Goal: Task Accomplishment & Management: Use online tool/utility

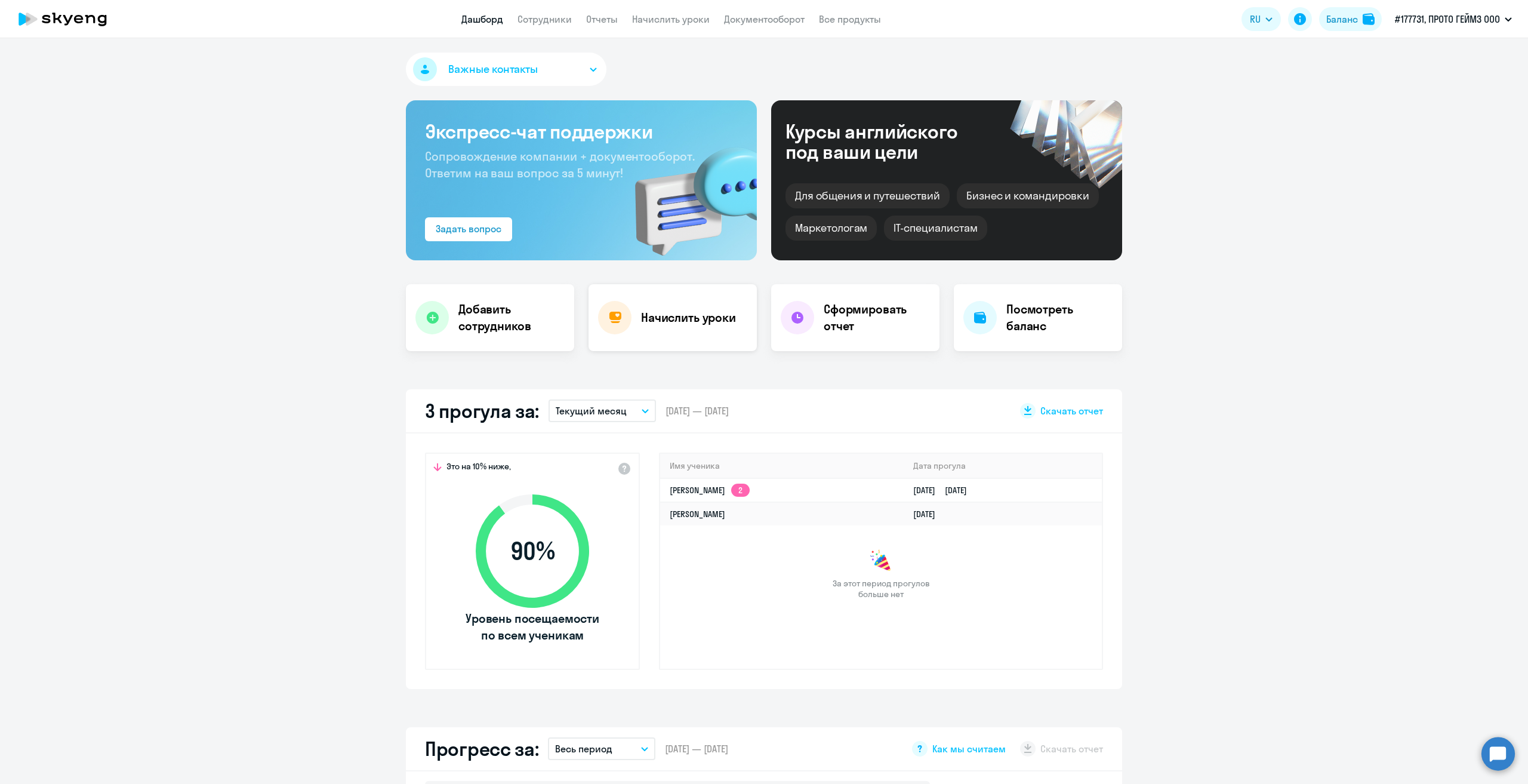
select select "30"
click at [695, 318] on h4 "Начислить уроки" at bounding box center [688, 317] width 95 height 17
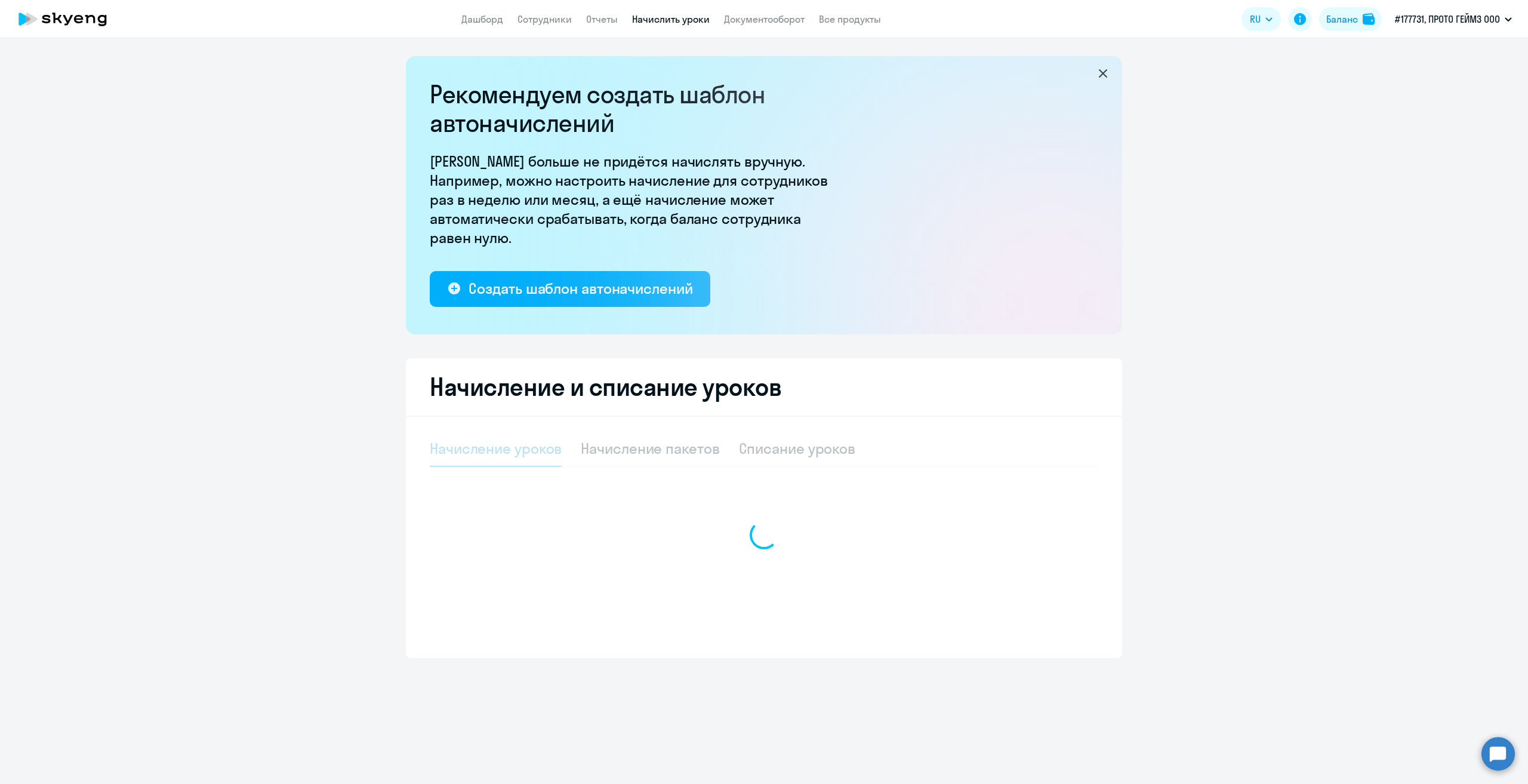
select select "10"
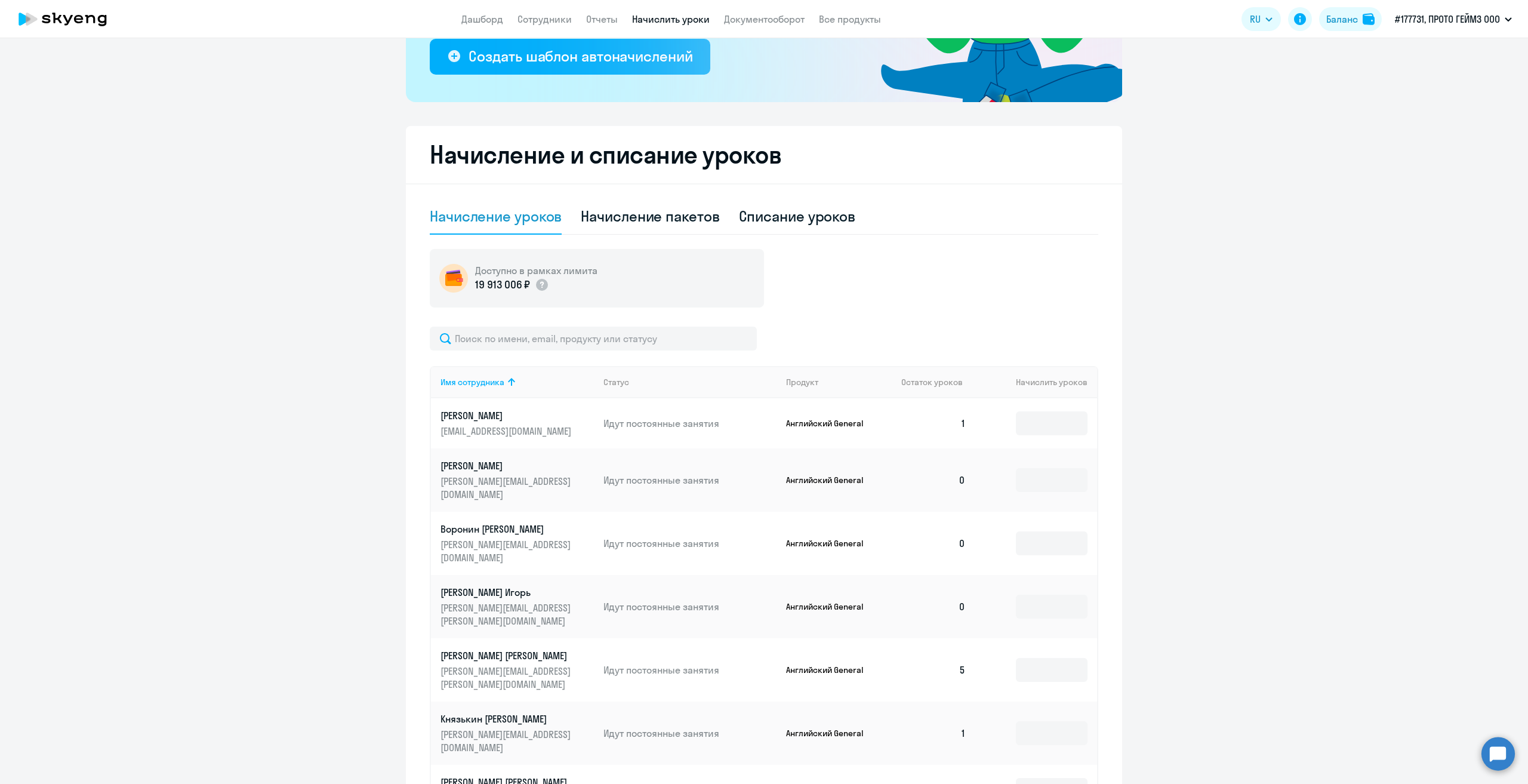
scroll to position [298, 0]
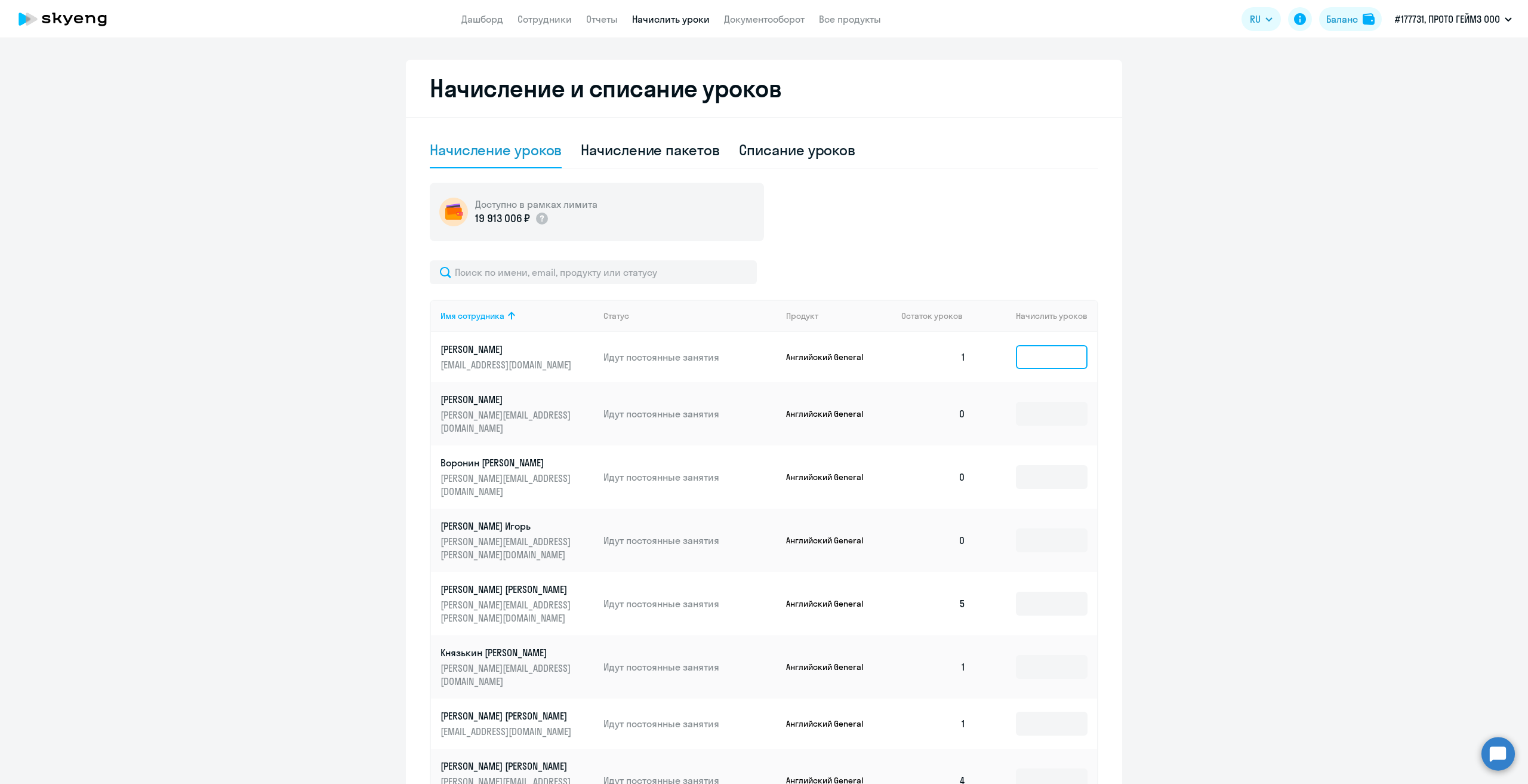
click at [1048, 354] on input at bounding box center [1052, 357] width 72 height 24
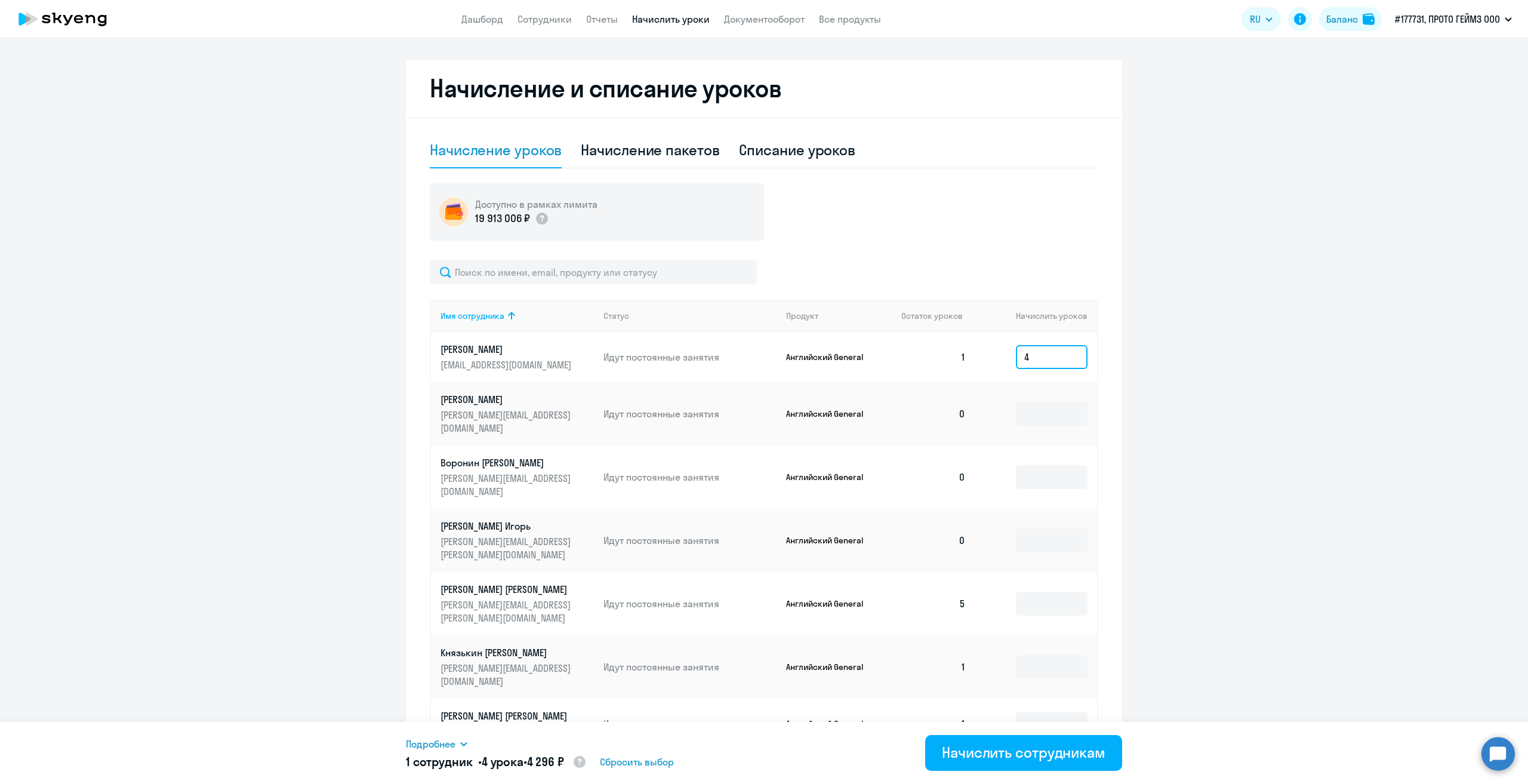
type input "4"
click at [1147, 357] on ng-component "Рекомендуем создать шаблон автоначислений Уроки больше не придётся начислять вр…" at bounding box center [764, 327] width 1528 height 1139
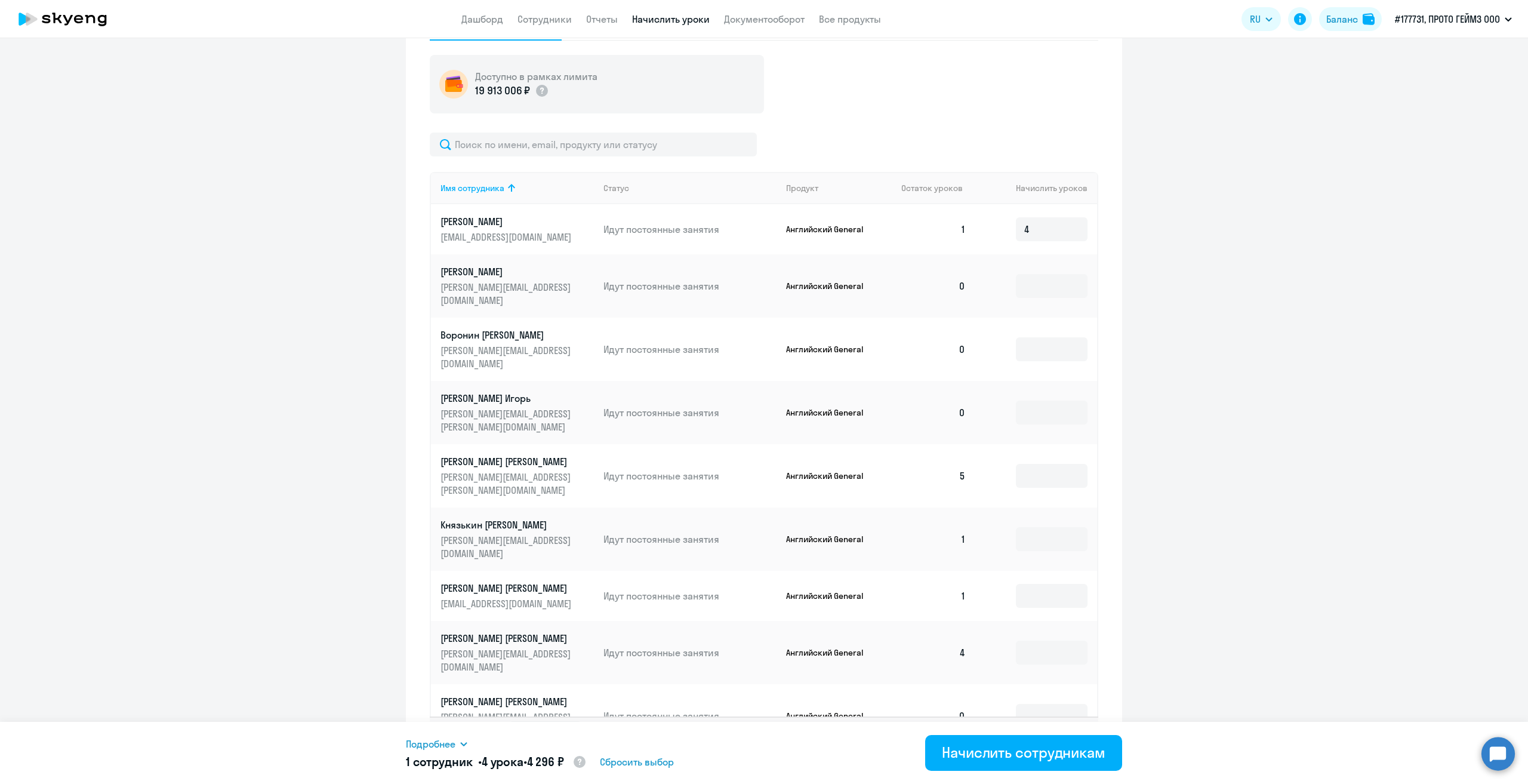
scroll to position [448, 0]
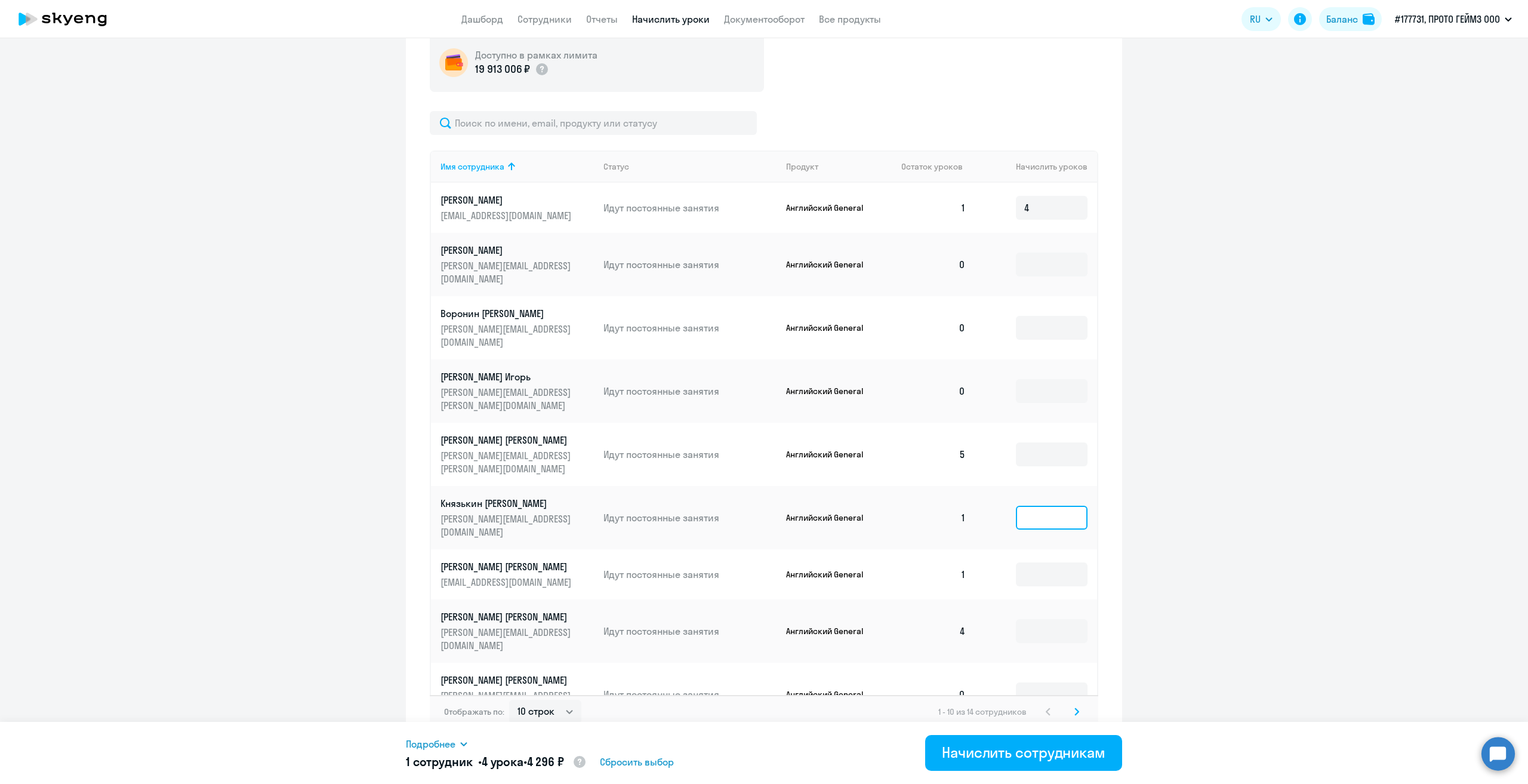
click at [1032, 506] on input at bounding box center [1052, 517] width 72 height 24
type input "2"
click at [1206, 411] on ng-component "Рекомендуем создать шаблон автоначислений Уроки больше не придётся начислять вр…" at bounding box center [764, 178] width 1528 height 1139
click at [1030, 619] on input at bounding box center [1052, 631] width 72 height 24
type input "1"
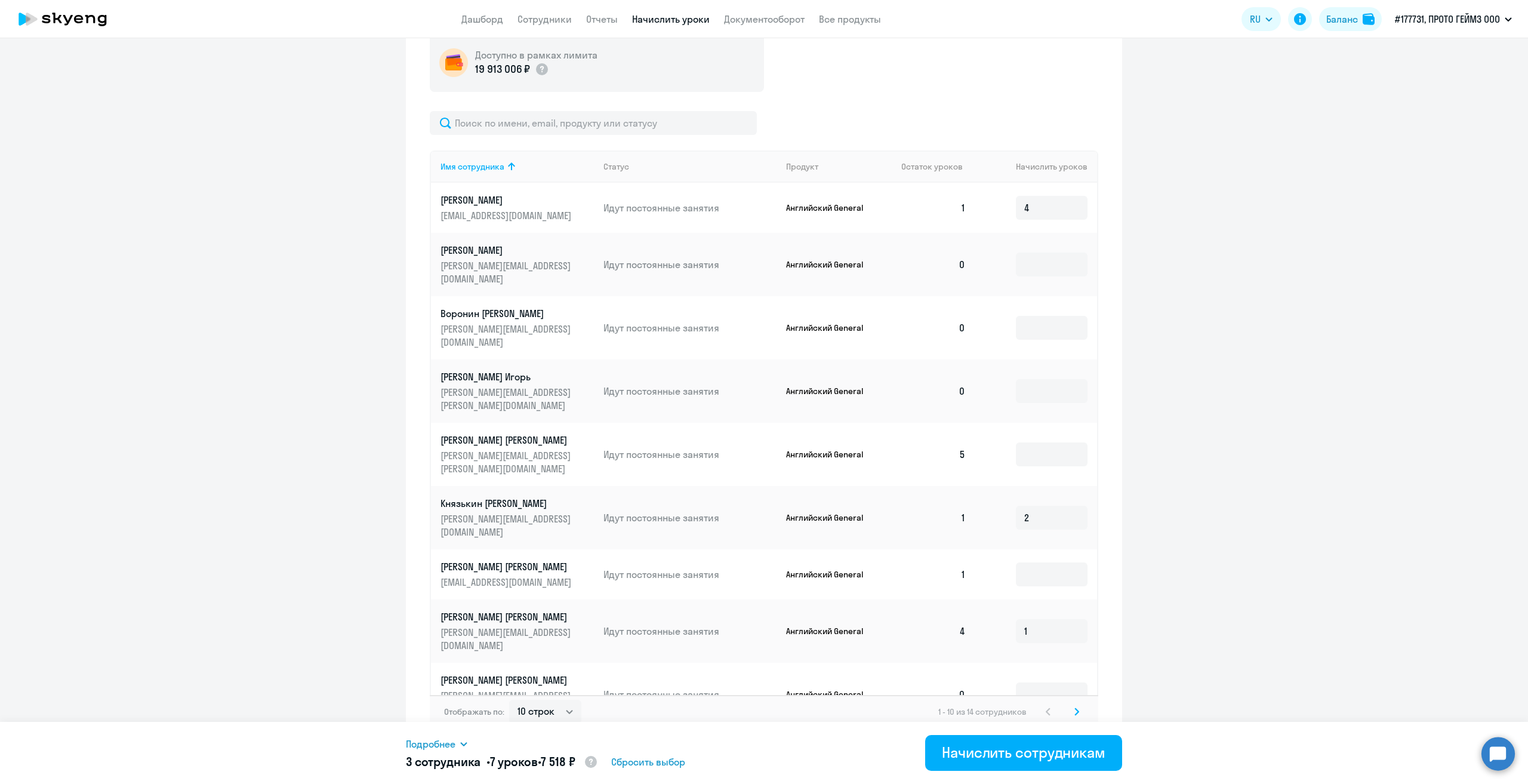
click at [1075, 708] on icon at bounding box center [1077, 711] width 4 height 7
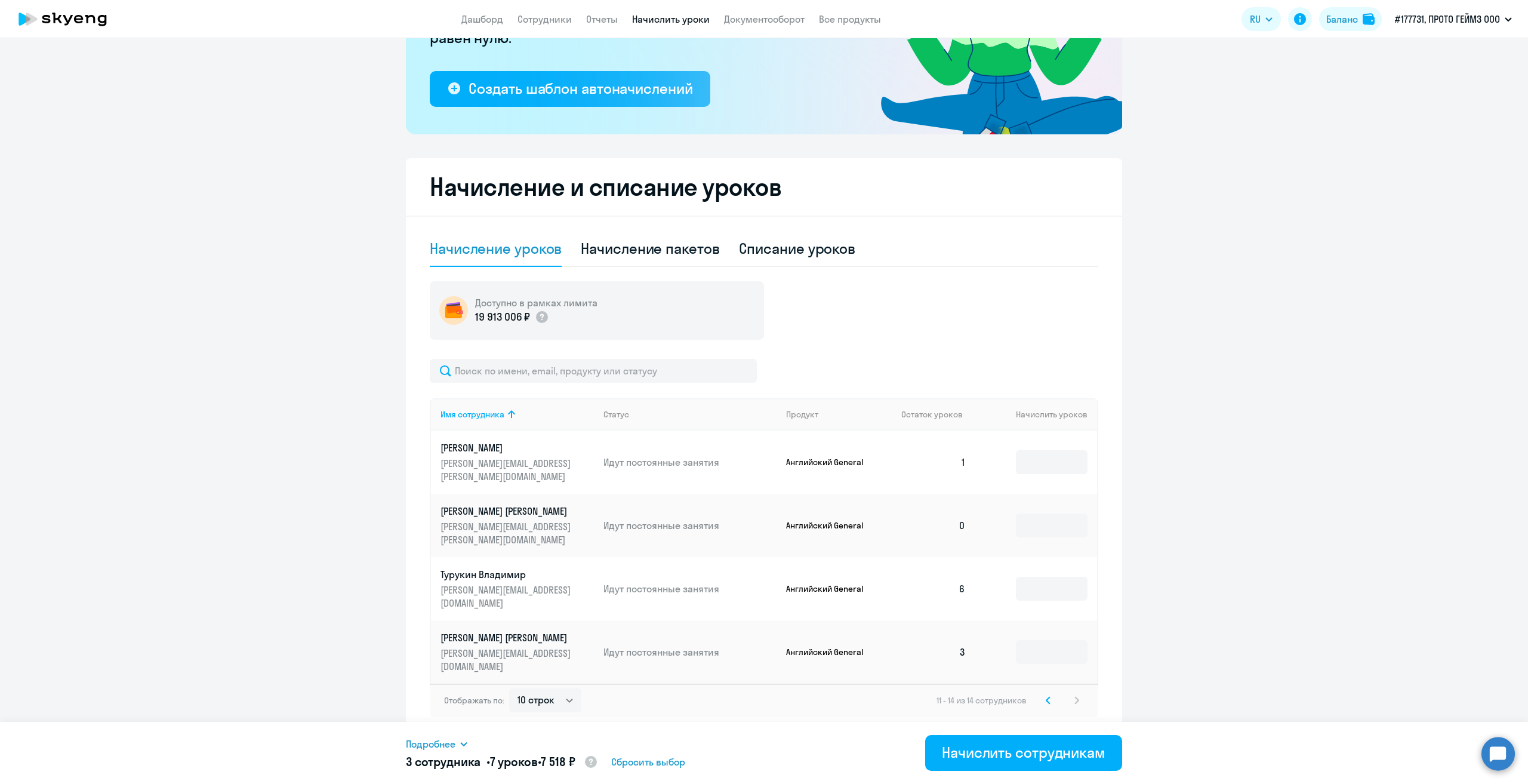
scroll to position [147, 0]
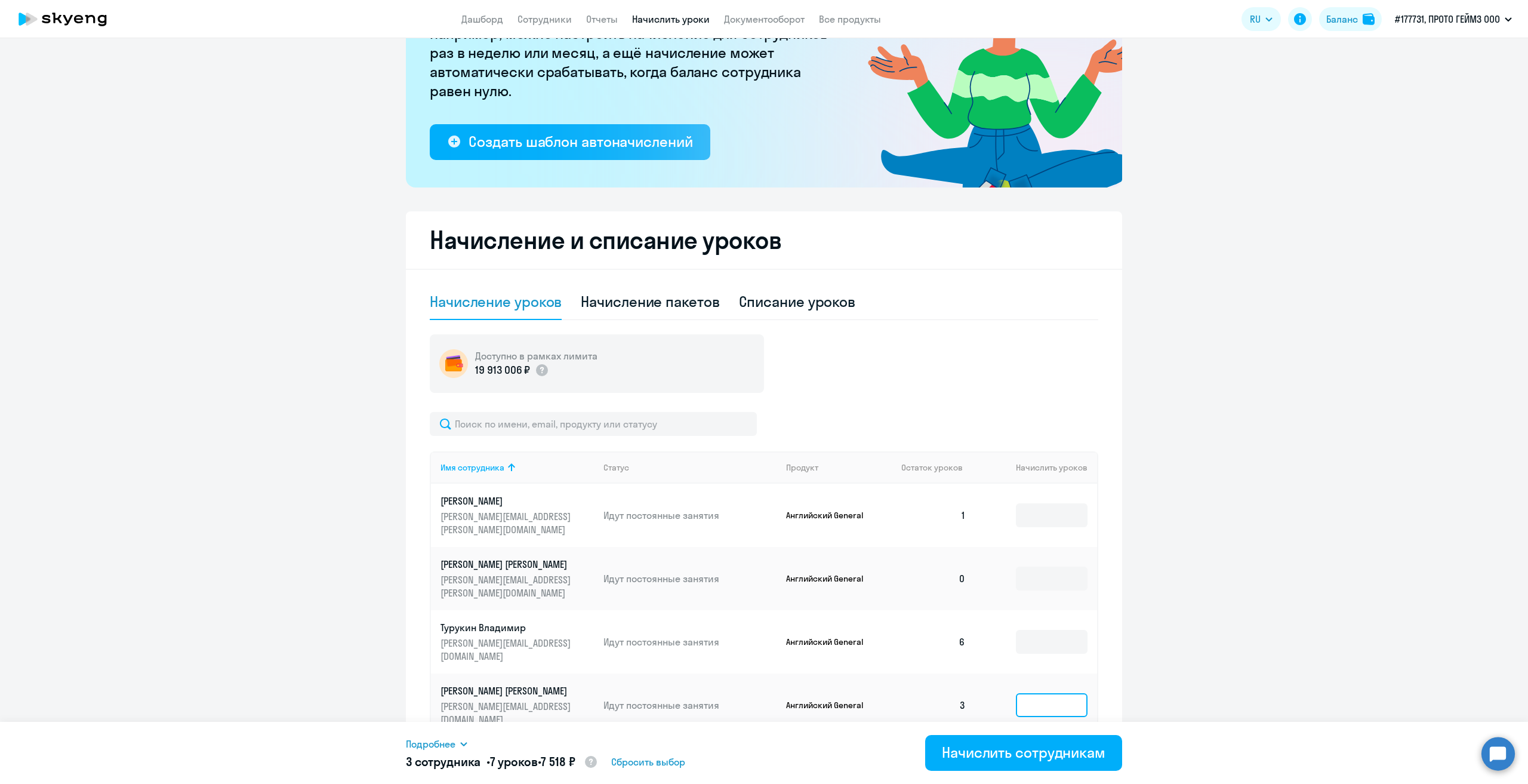
click at [1037, 693] on input at bounding box center [1052, 705] width 72 height 24
type input "2"
click at [1035, 510] on input at bounding box center [1052, 515] width 72 height 24
type input "4"
click at [1046, 749] on icon at bounding box center [1048, 754] width 5 height 9
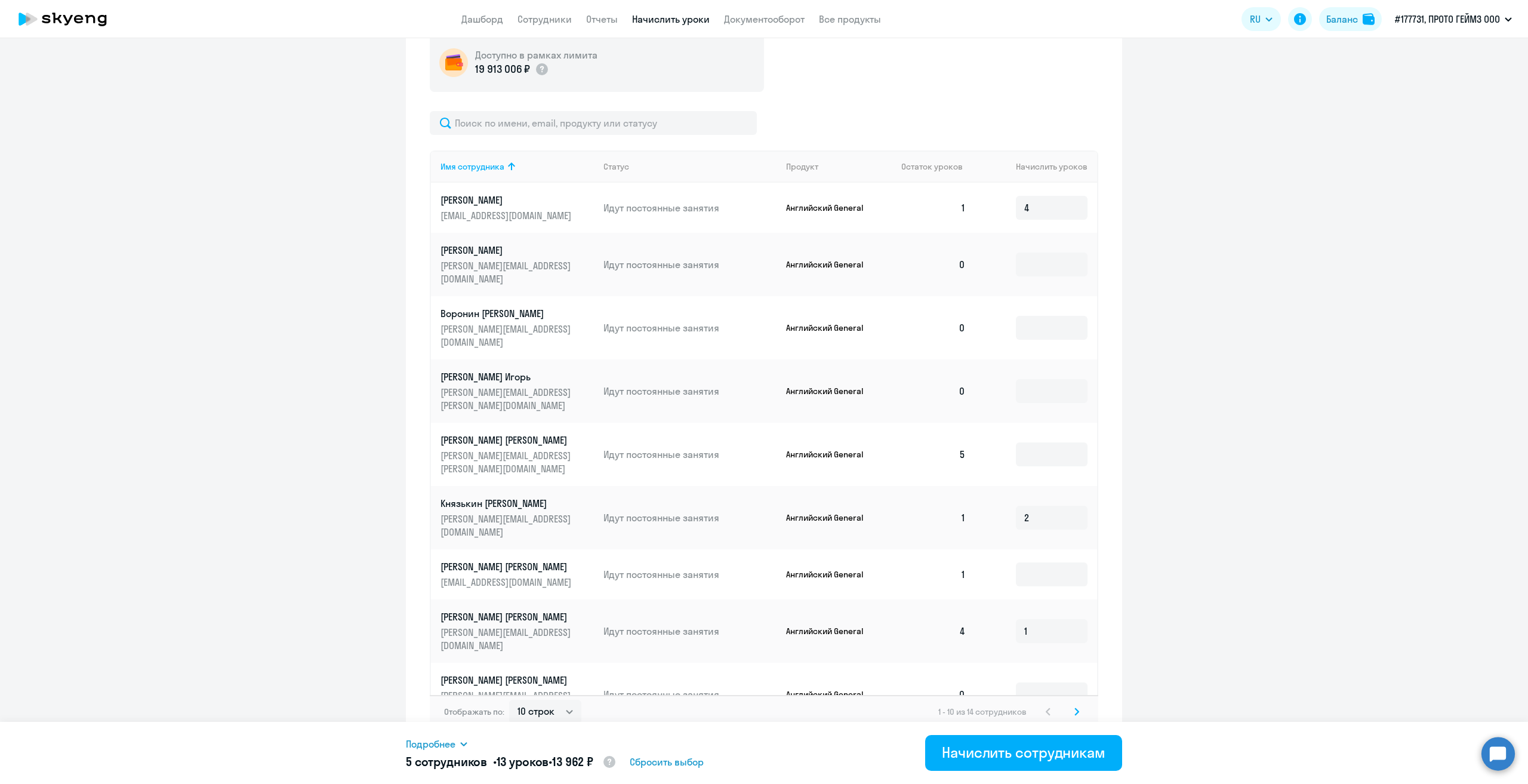
scroll to position [448, 0]
click at [1032, 562] on input at bounding box center [1052, 574] width 72 height 24
type input "3"
click at [1074, 706] on svg-icon at bounding box center [1077, 711] width 14 height 14
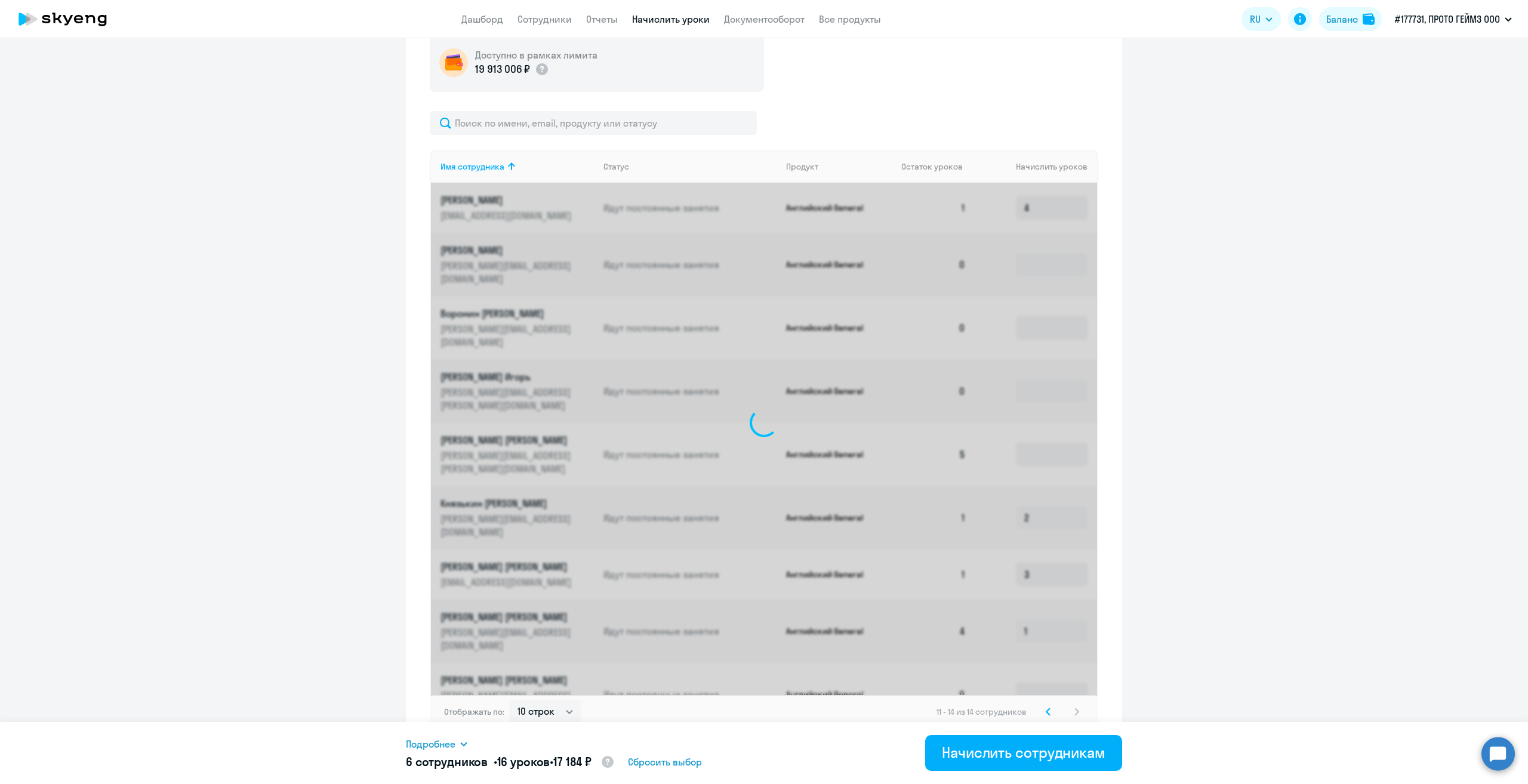
scroll to position [147, 0]
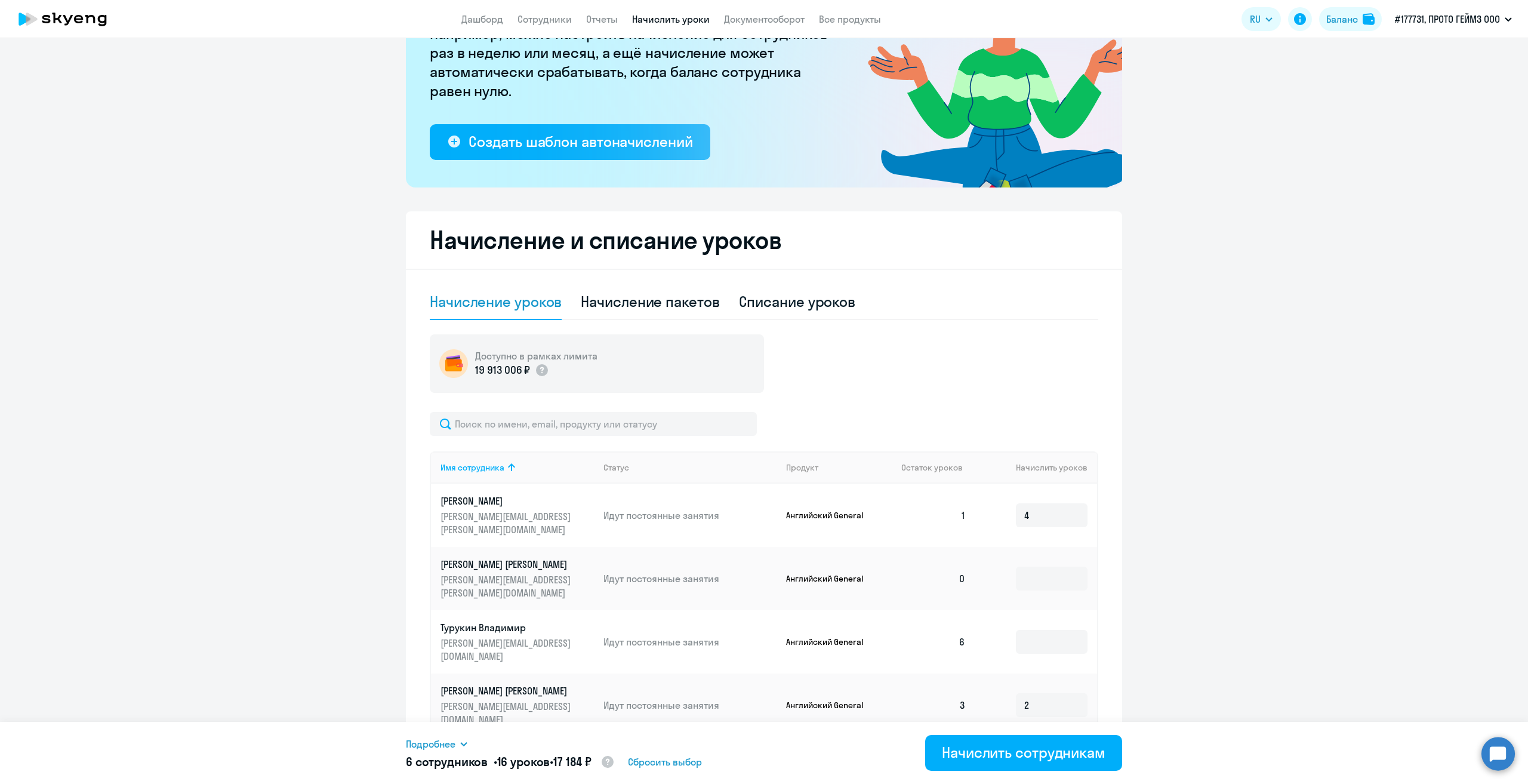
click at [1042, 746] on svg-icon at bounding box center [1048, 753] width 14 height 14
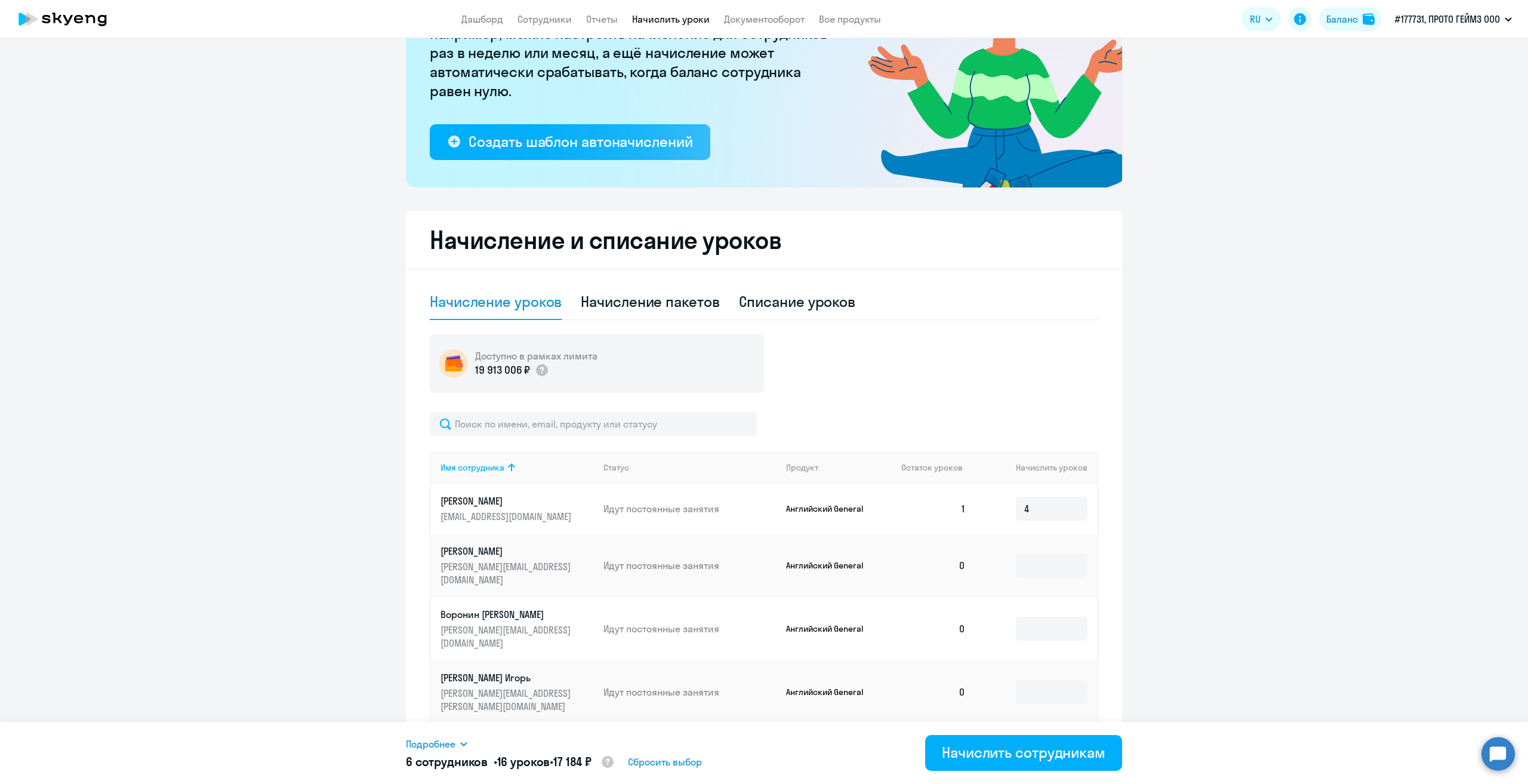
scroll to position [448, 0]
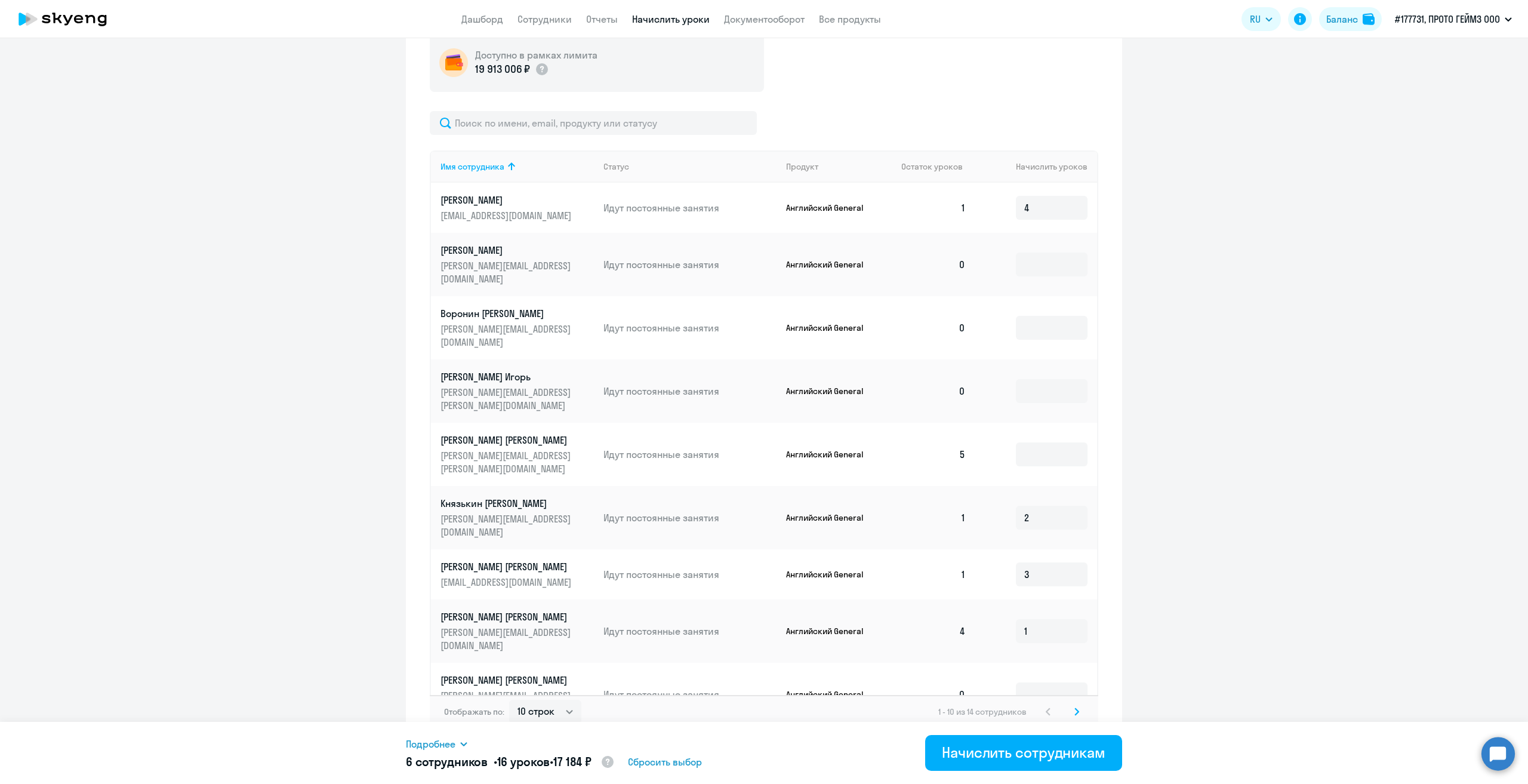
click at [1058, 746] on input at bounding box center [1052, 757] width 72 height 24
type input "1"
click at [1124, 641] on ng-component "Рекомендуем создать шаблон автоначислений Уроки больше не придётся начислять вр…" at bounding box center [764, 178] width 1528 height 1139
click at [1074, 707] on icon at bounding box center [1077, 712] width 5 height 9
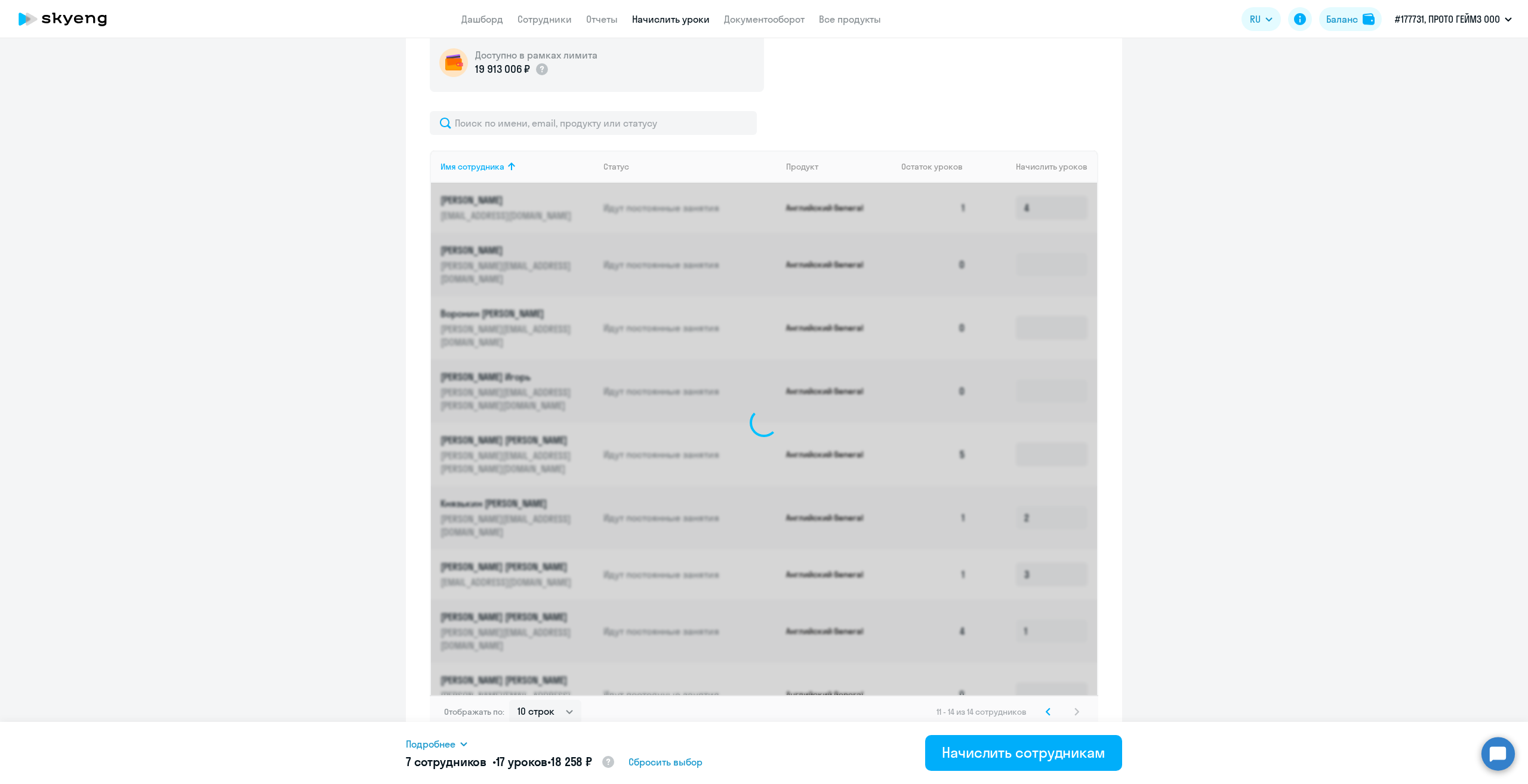
scroll to position [147, 0]
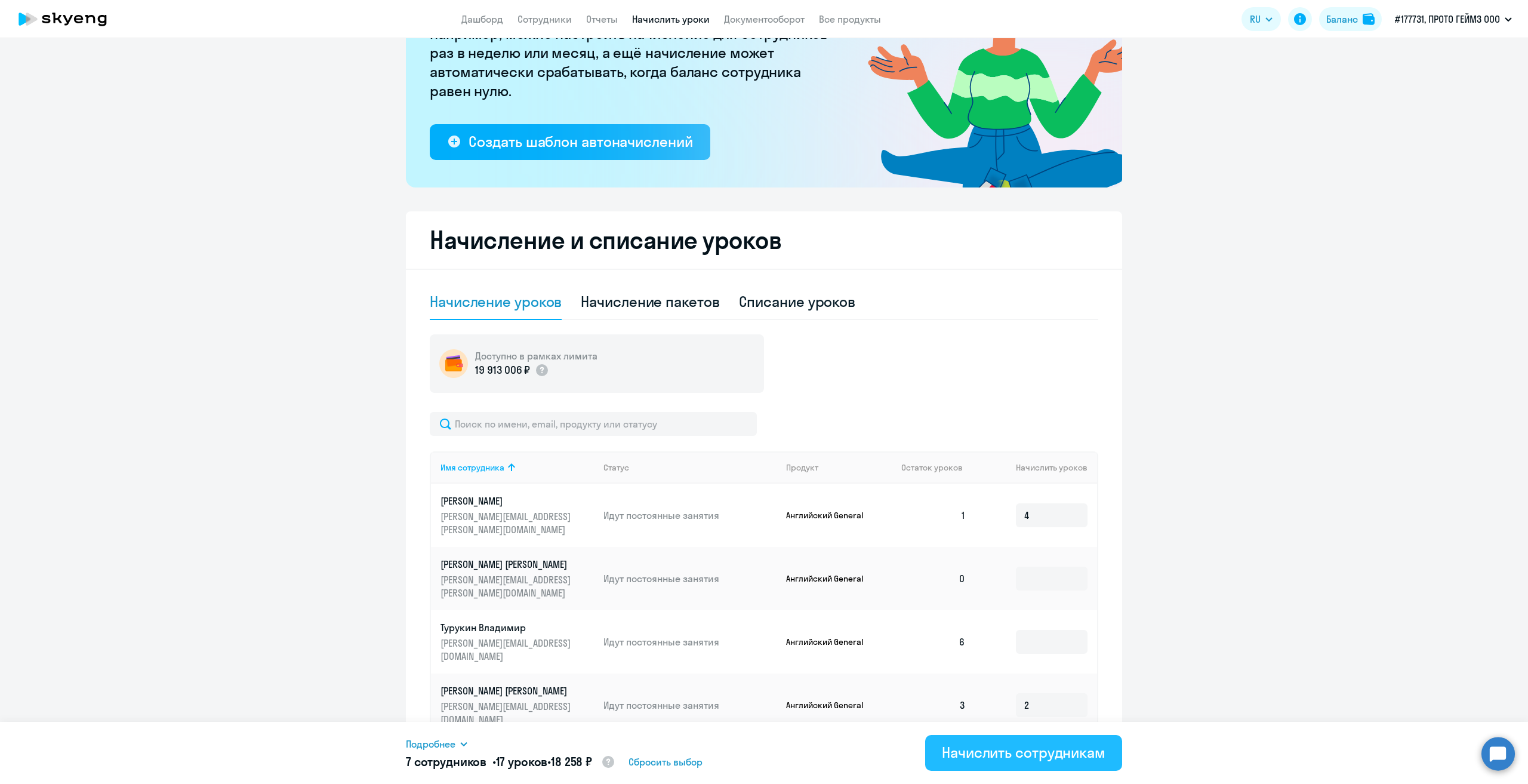
click at [1041, 750] on div "Начислить сотрудникам" at bounding box center [1024, 752] width 164 height 19
